Goal: Task Accomplishment & Management: Manage account settings

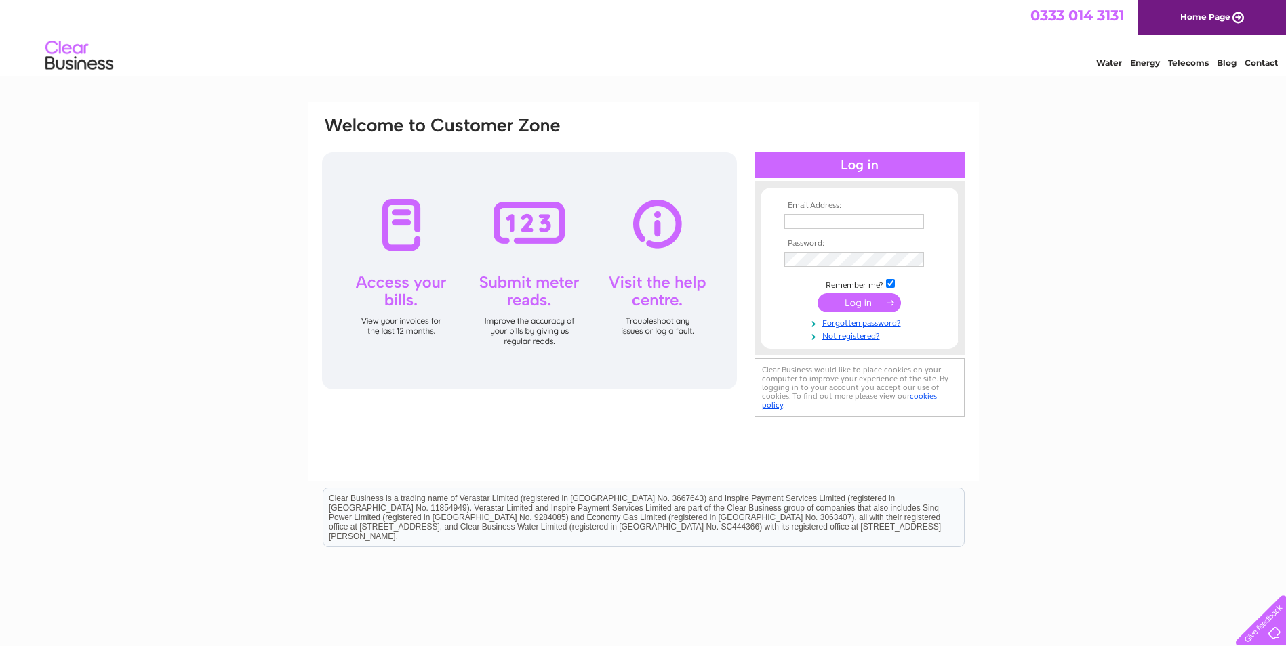
type input "k.rendell@1stwaste.co.uk"
click at [846, 298] on input "submit" at bounding box center [858, 302] width 83 height 19
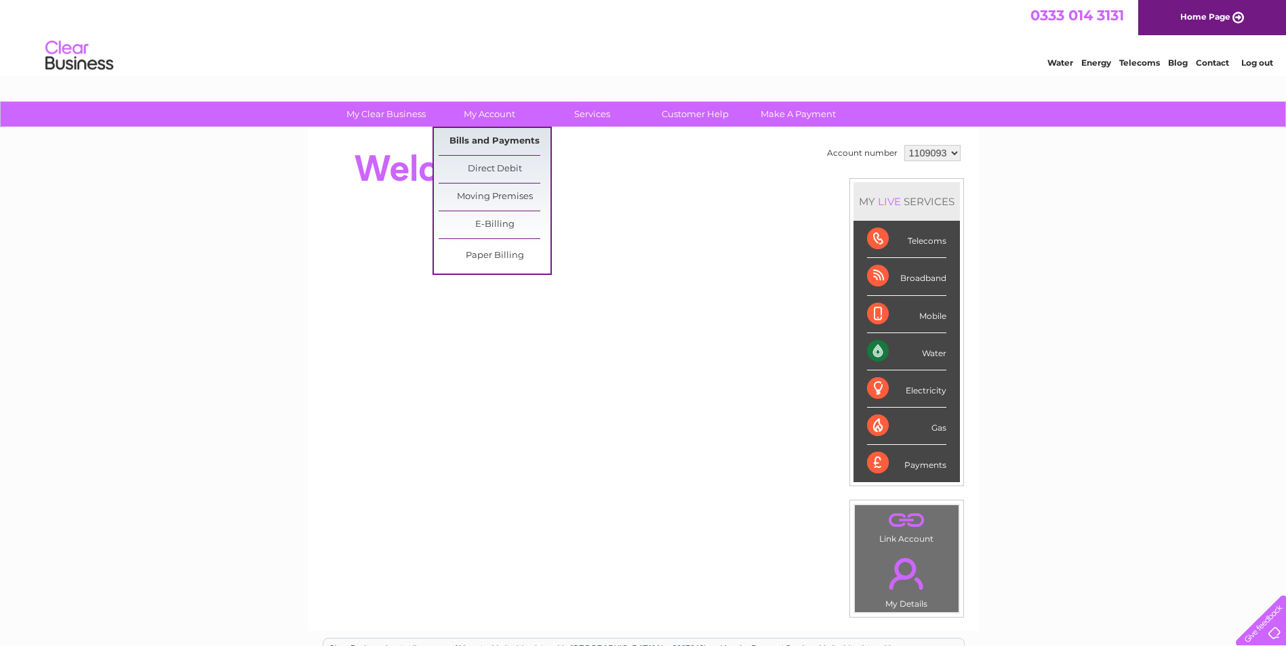
click at [508, 144] on link "Bills and Payments" at bounding box center [494, 141] width 112 height 27
click at [480, 143] on link "Bills and Payments" at bounding box center [494, 141] width 112 height 27
click at [510, 144] on link "Bills and Payments" at bounding box center [494, 141] width 112 height 27
click at [488, 138] on link "Bills and Payments" at bounding box center [494, 141] width 112 height 27
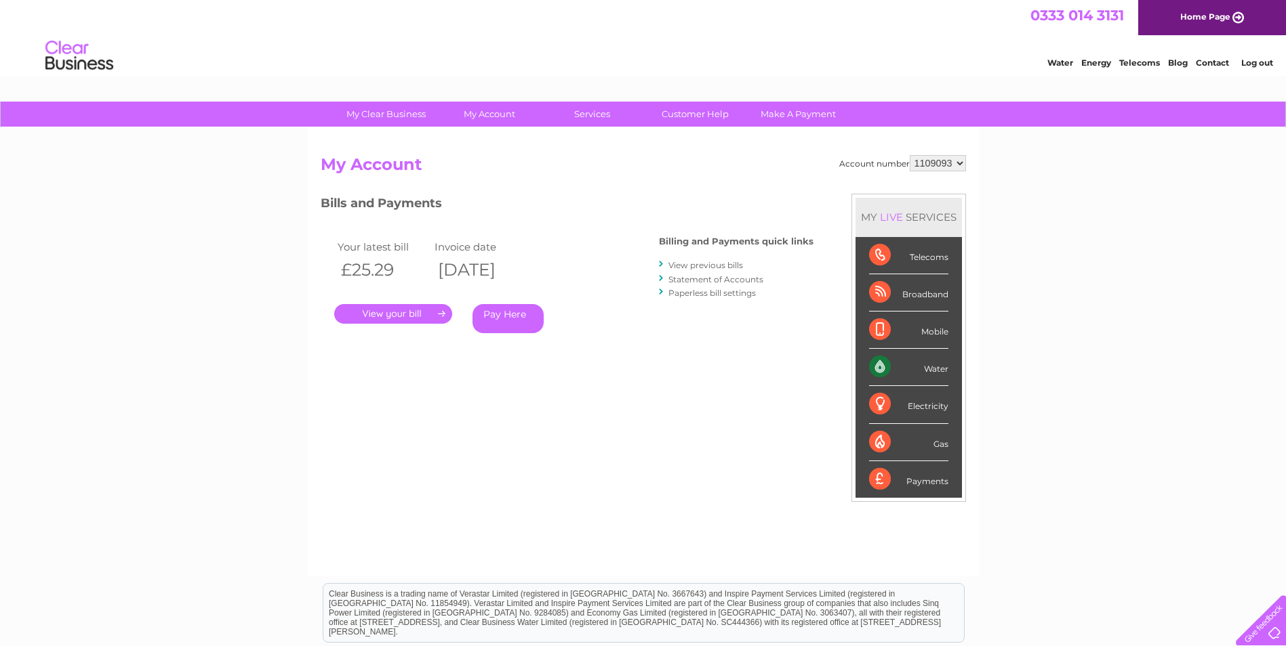
click at [413, 316] on link "." at bounding box center [393, 314] width 118 height 20
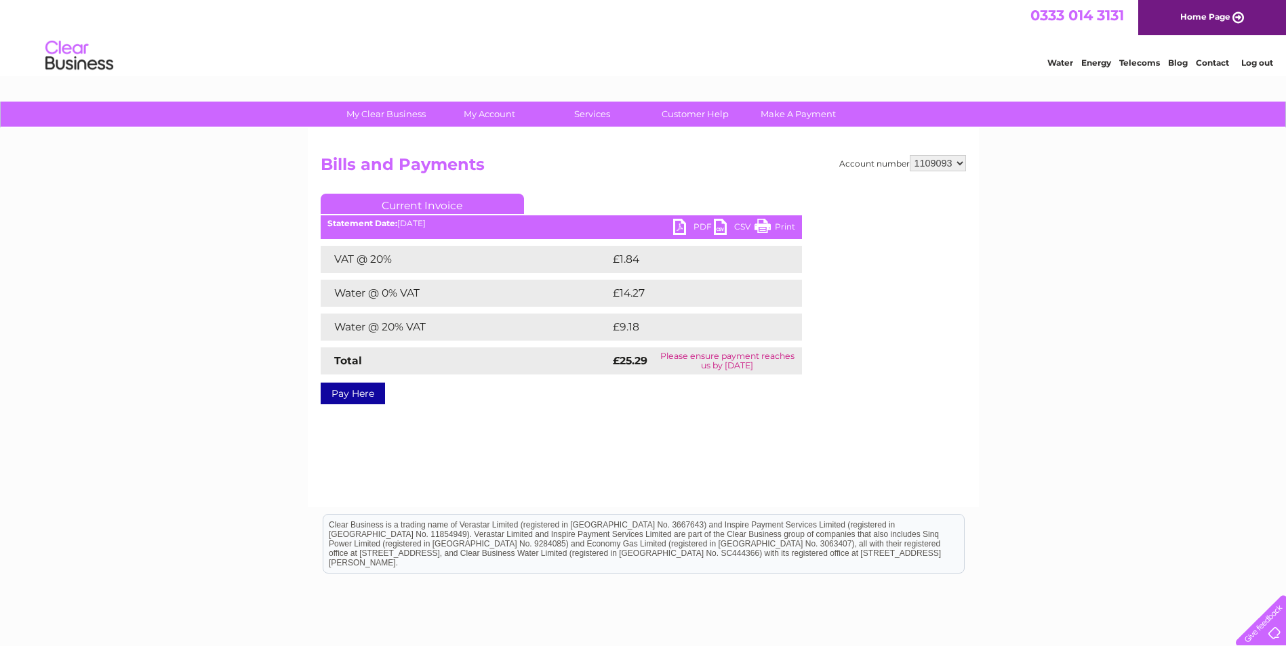
click at [689, 226] on link "PDF" at bounding box center [693, 229] width 41 height 20
